Goal: Book appointment/travel/reservation

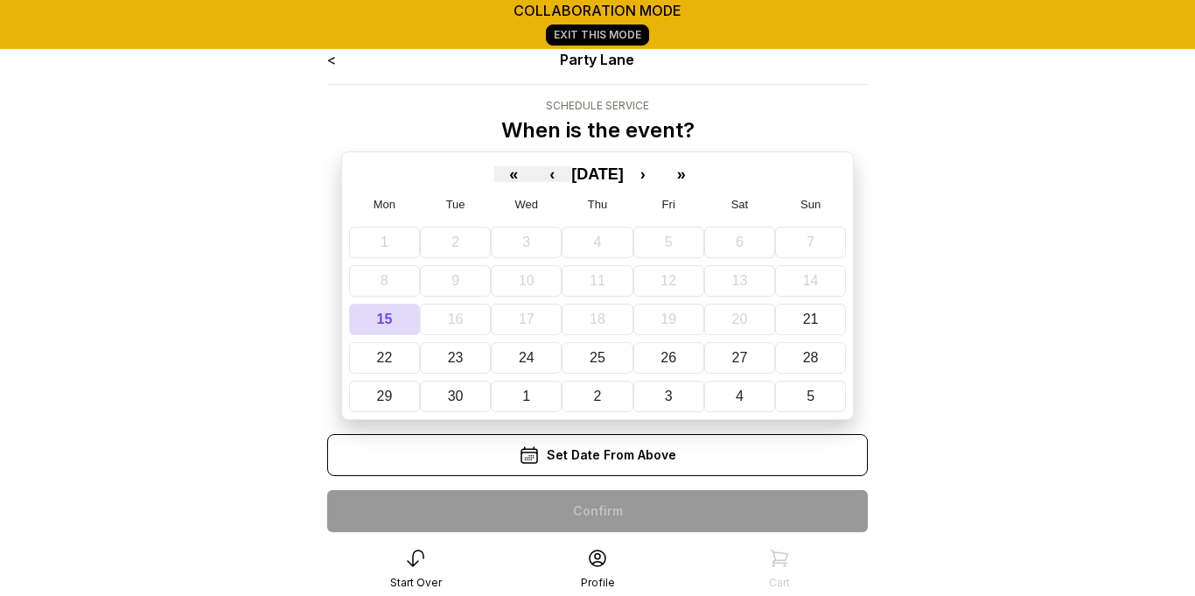
click at [333, 62] on link "<" at bounding box center [331, 60] width 9 height 18
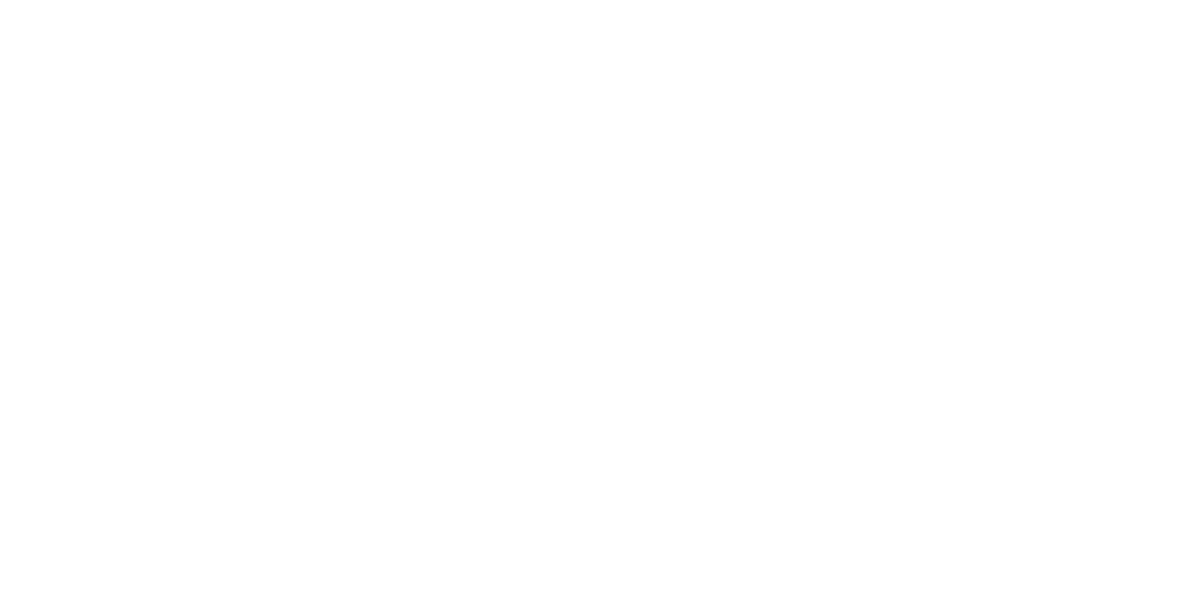
click at [335, 0] on html at bounding box center [597, 0] width 1195 height 0
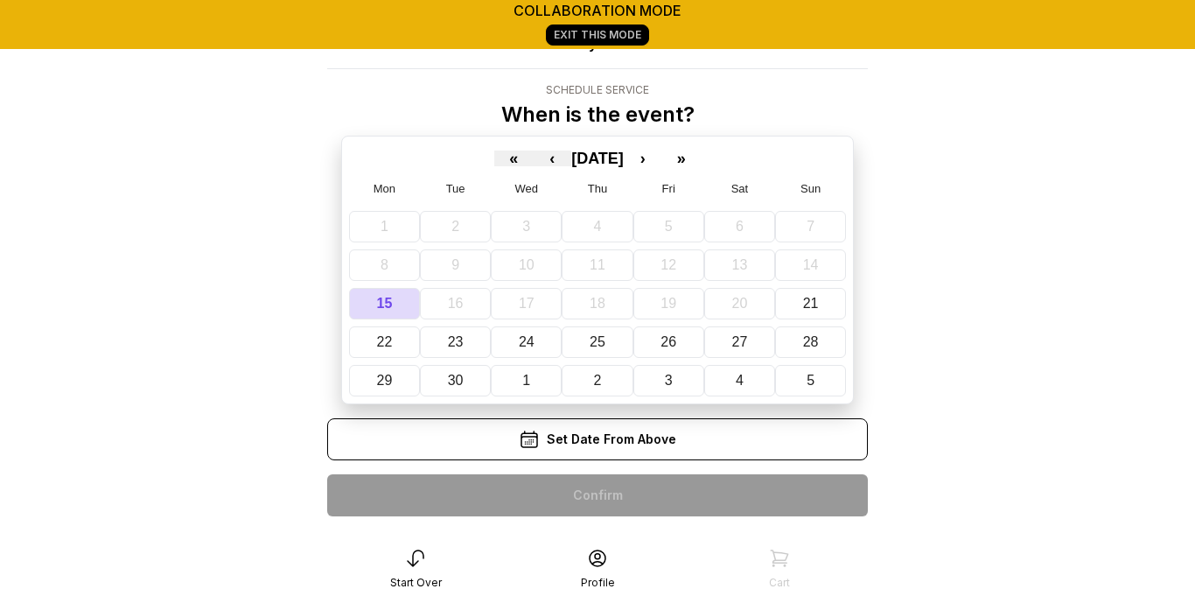
scroll to position [18, 0]
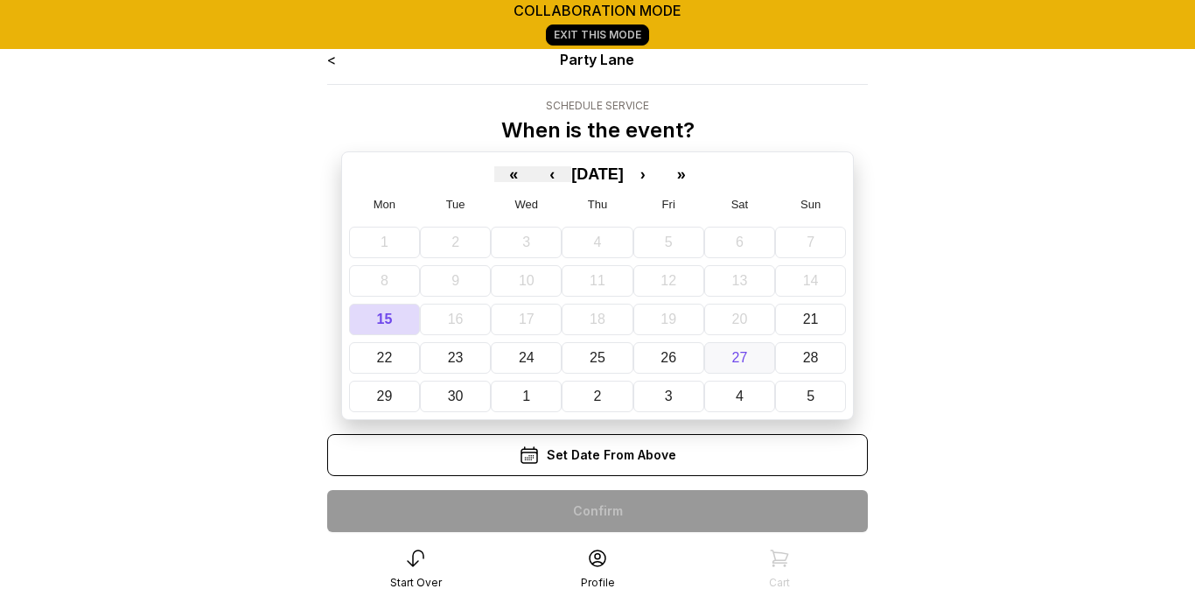
click at [748, 363] on button "27" at bounding box center [739, 358] width 71 height 32
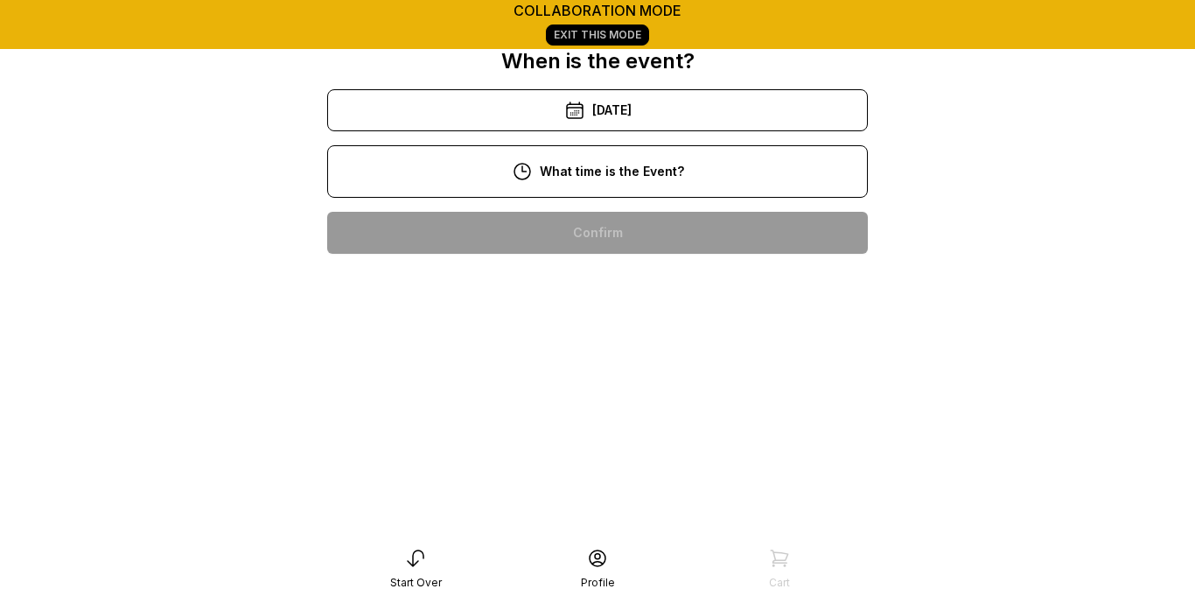
scroll to position [105, 0]
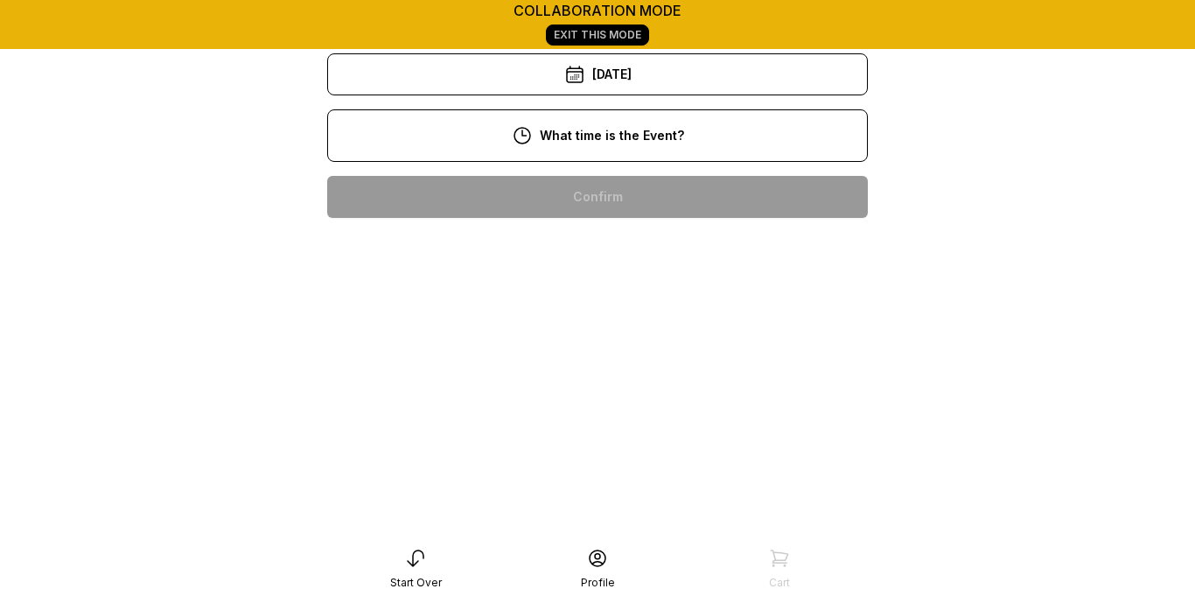
click at [626, 249] on div "11:00 am" at bounding box center [597, 253] width 513 height 42
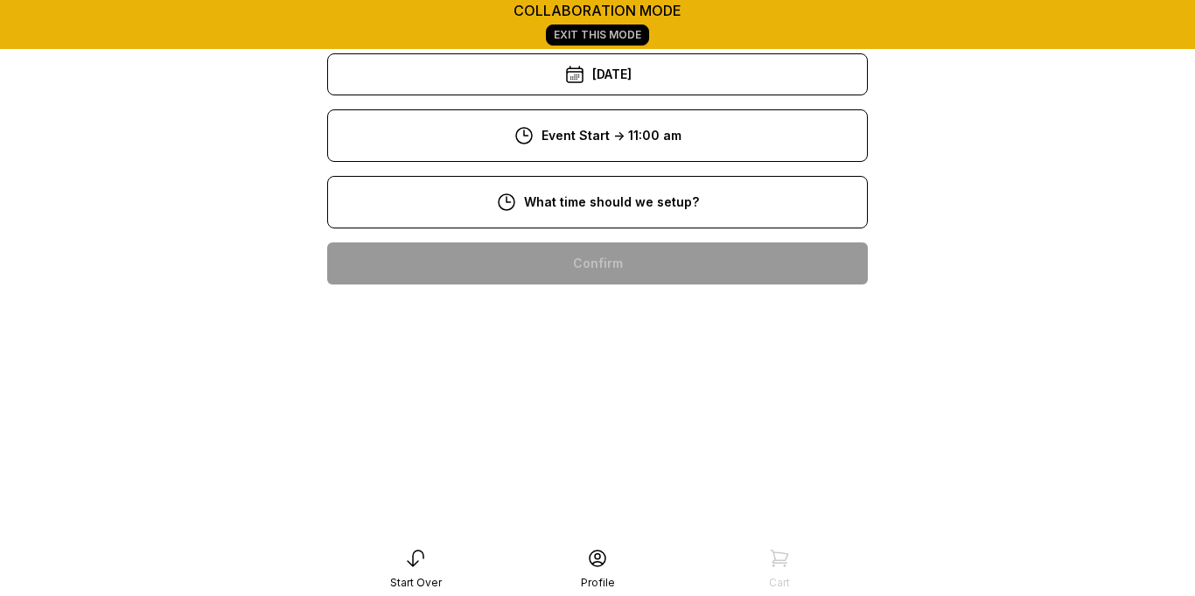
click at [671, 267] on div "8:00 am" at bounding box center [597, 263] width 513 height 42
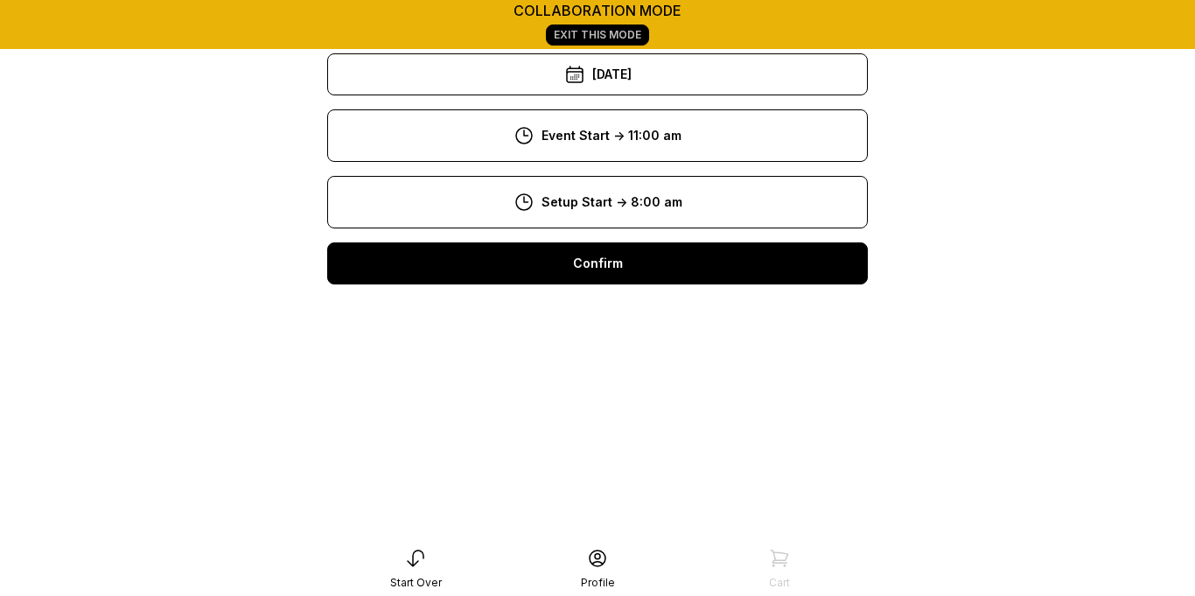
click at [671, 267] on div "Confirm" at bounding box center [597, 263] width 541 height 42
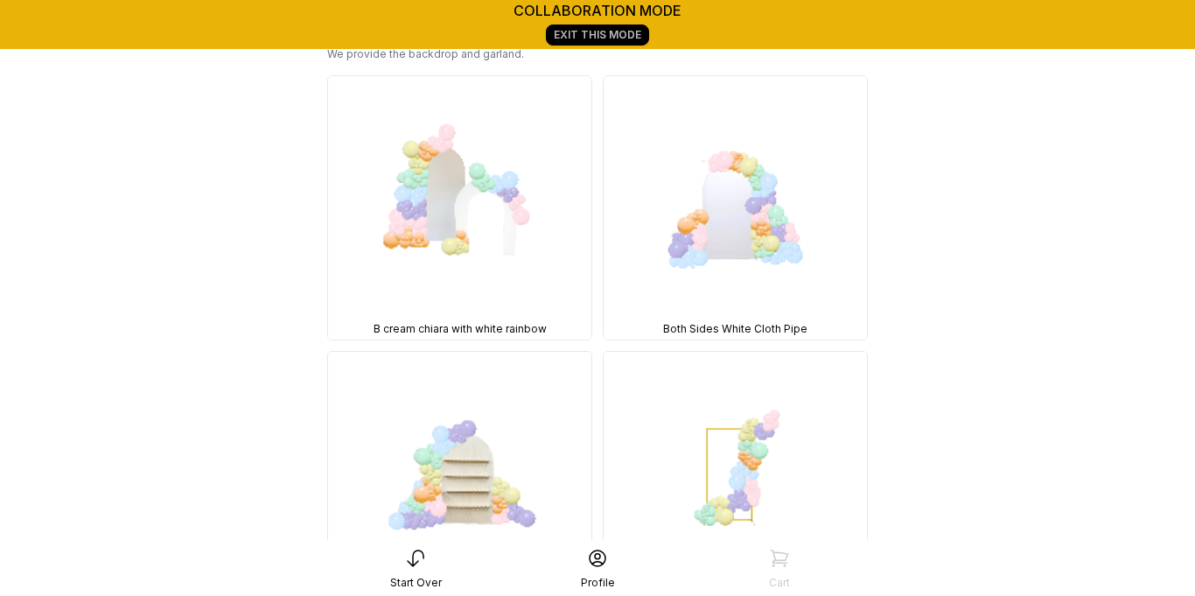
scroll to position [151, 0]
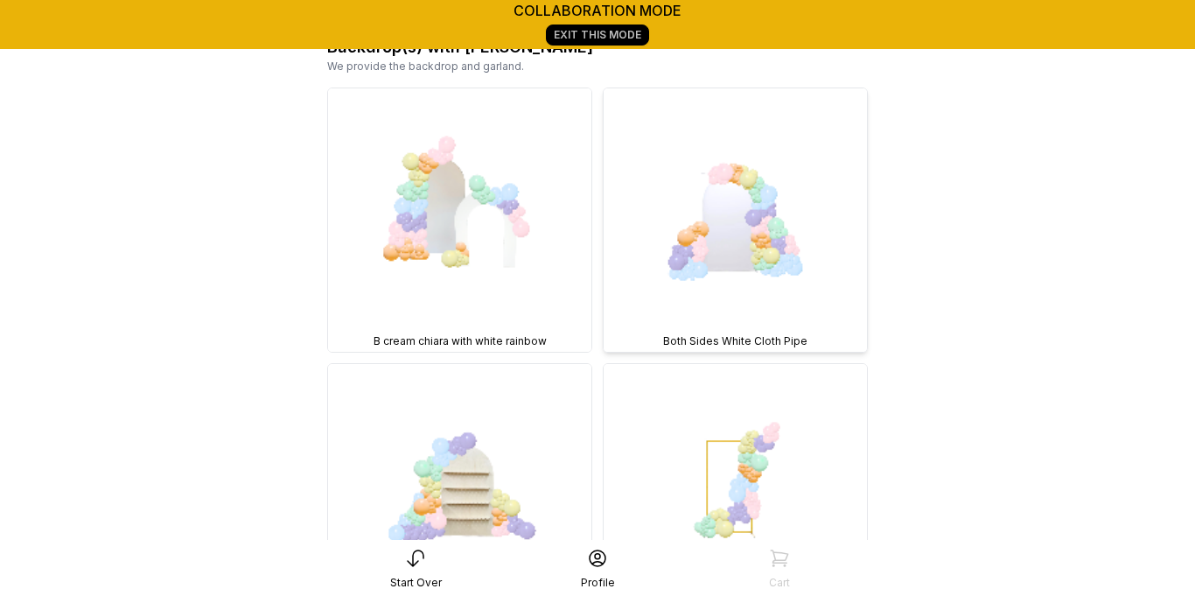
click at [748, 236] on img at bounding box center [735, 219] width 263 height 263
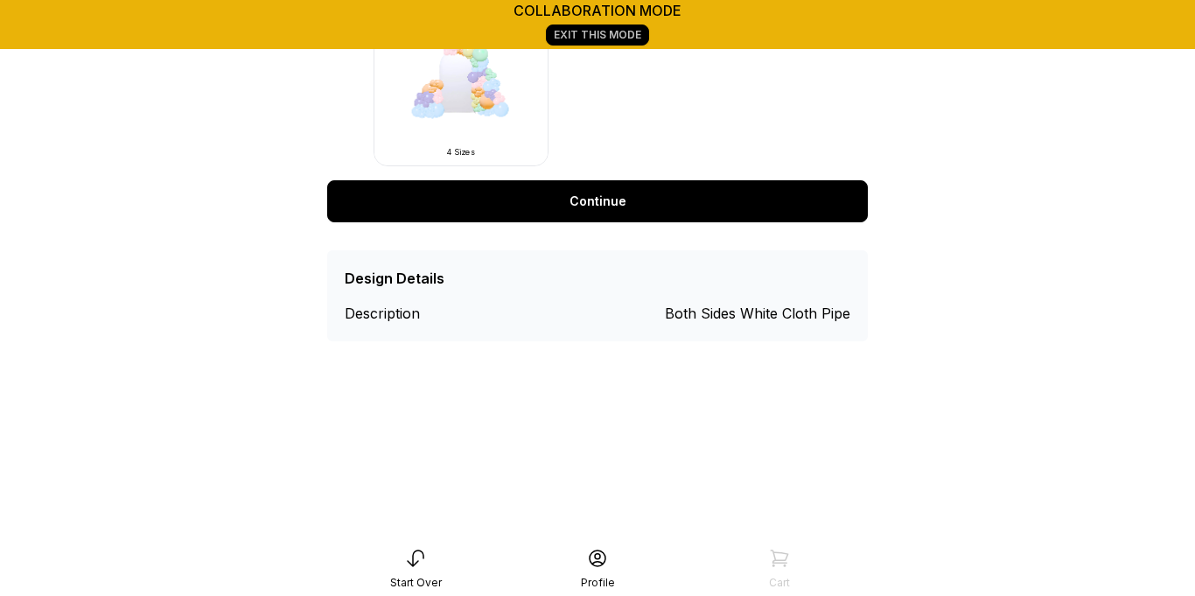
scroll to position [807, 0]
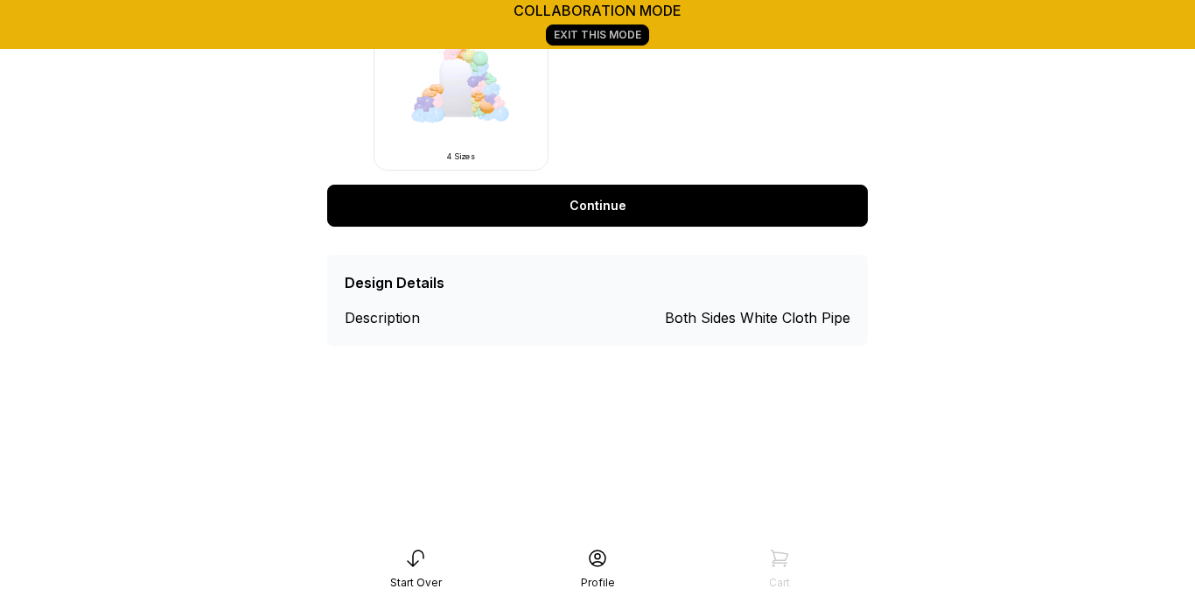
click at [706, 208] on link "Continue" at bounding box center [597, 206] width 541 height 42
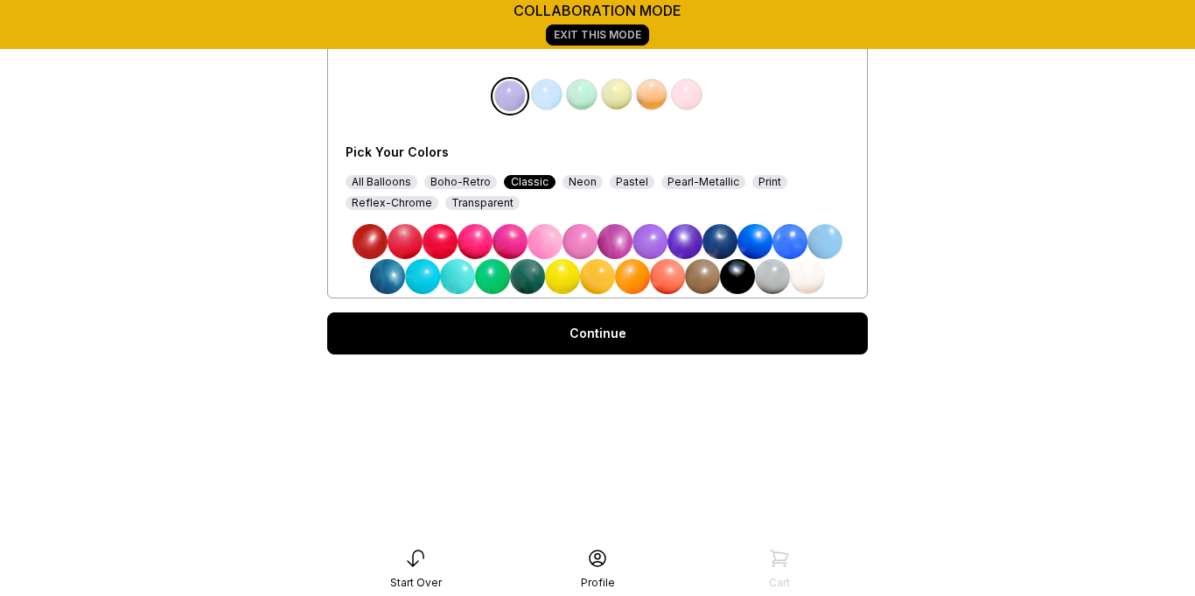
scroll to position [409, 0]
